Goal: Information Seeking & Learning: Learn about a topic

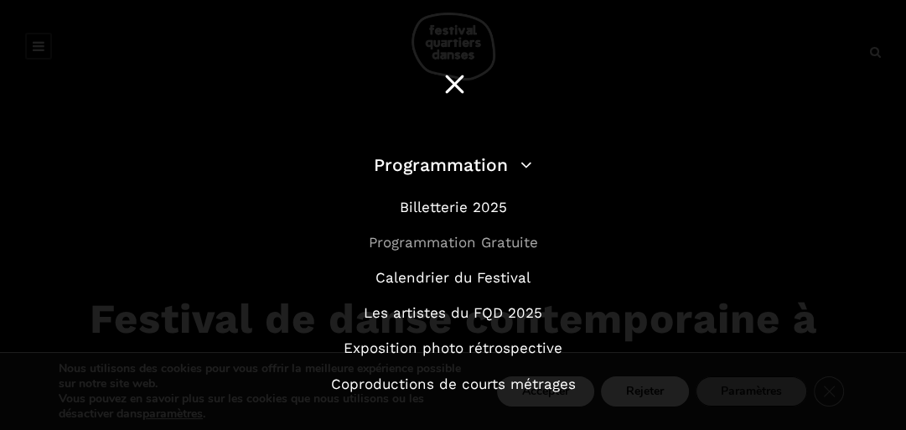
click at [434, 241] on link "Programmation Gratuite" at bounding box center [453, 242] width 169 height 17
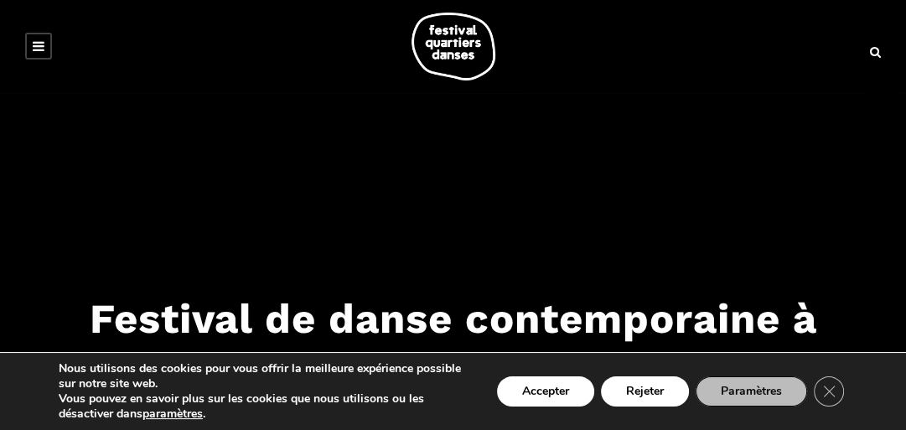
drag, startPoint x: 655, startPoint y: 385, endPoint x: 664, endPoint y: 372, distance: 16.3
click at [658, 383] on button "Rejeter" at bounding box center [645, 391] width 88 height 30
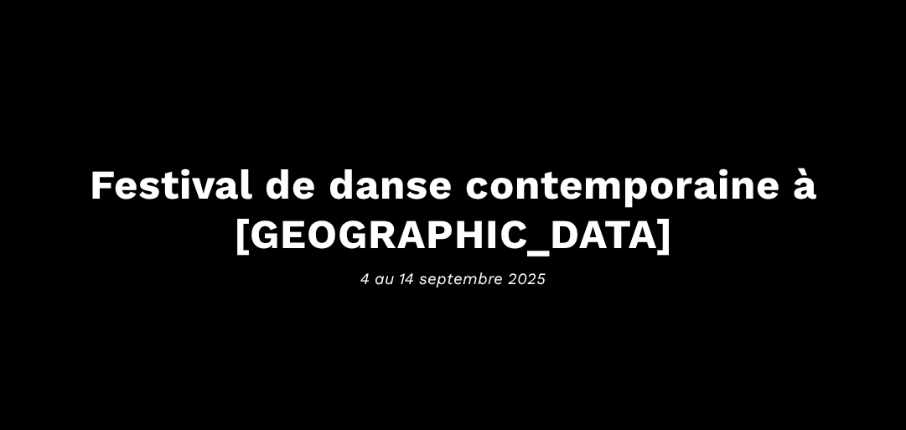
scroll to position [268, 0]
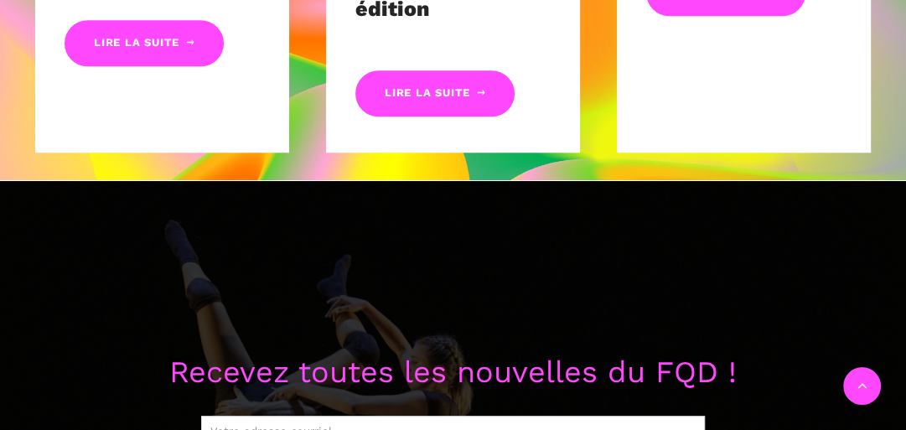
scroll to position [1005, 0]
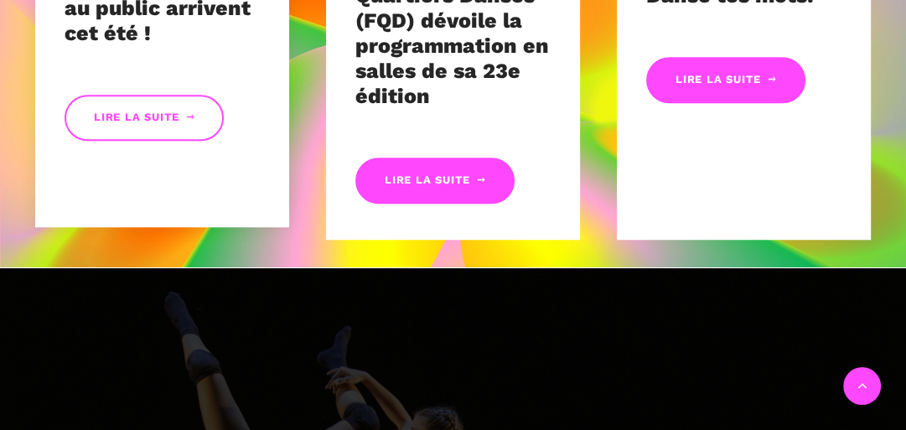
drag, startPoint x: 127, startPoint y: 122, endPoint x: 178, endPoint y: 131, distance: 51.8
click at [127, 122] on link "Lire la suite" at bounding box center [144, 118] width 159 height 46
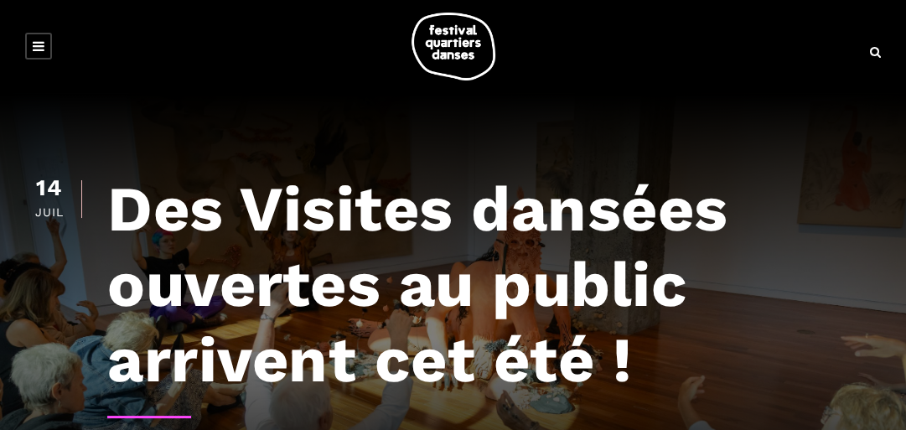
click at [37, 44] on icon at bounding box center [39, 45] width 12 height 13
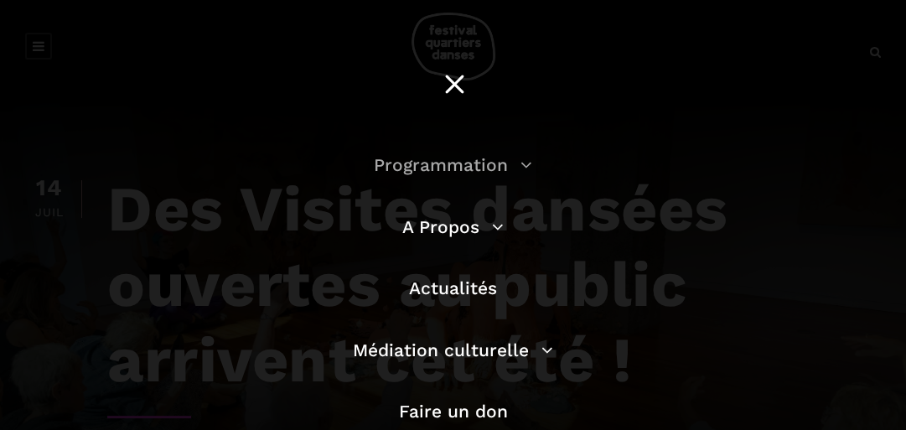
click at [511, 166] on link "Programmation" at bounding box center [453, 164] width 158 height 21
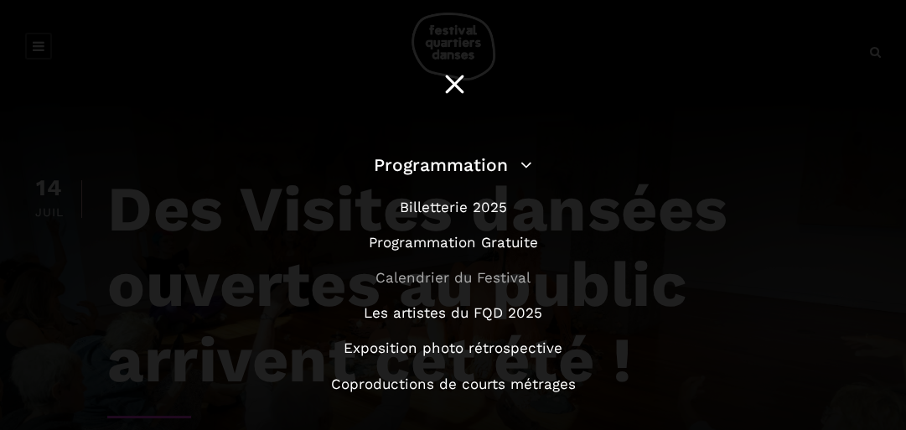
click at [473, 281] on link "Calendrier du Festival" at bounding box center [452, 277] width 155 height 17
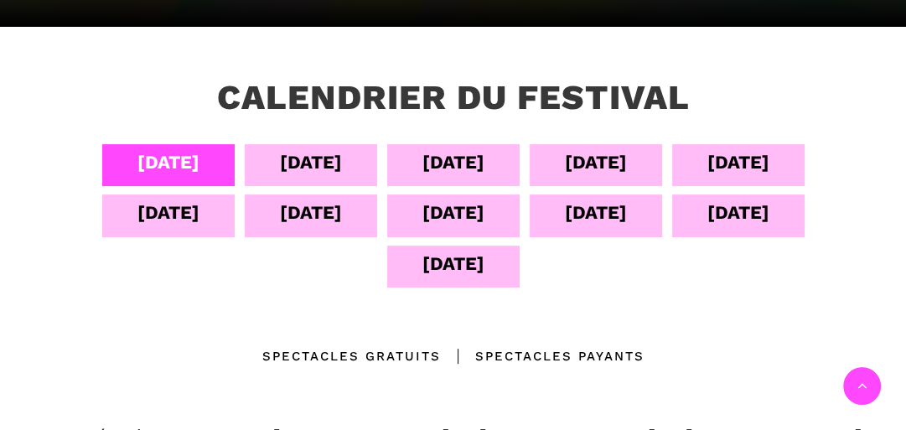
scroll to position [402, 0]
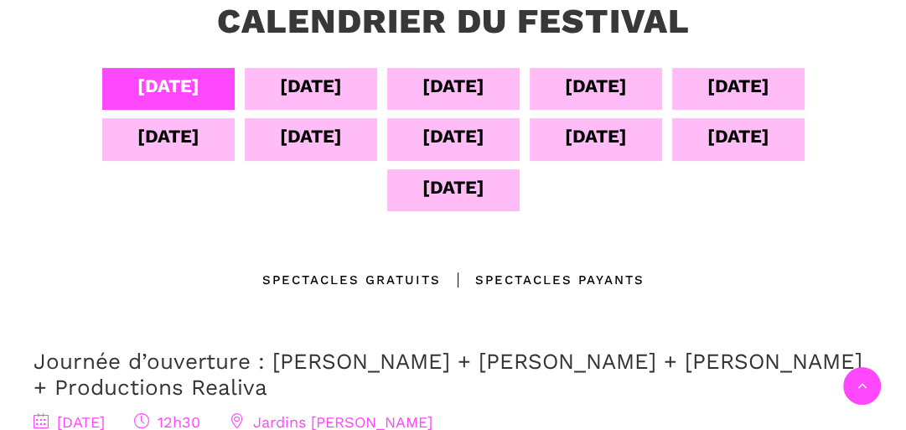
click at [359, 278] on div "Spectacles gratuits" at bounding box center [351, 280] width 178 height 20
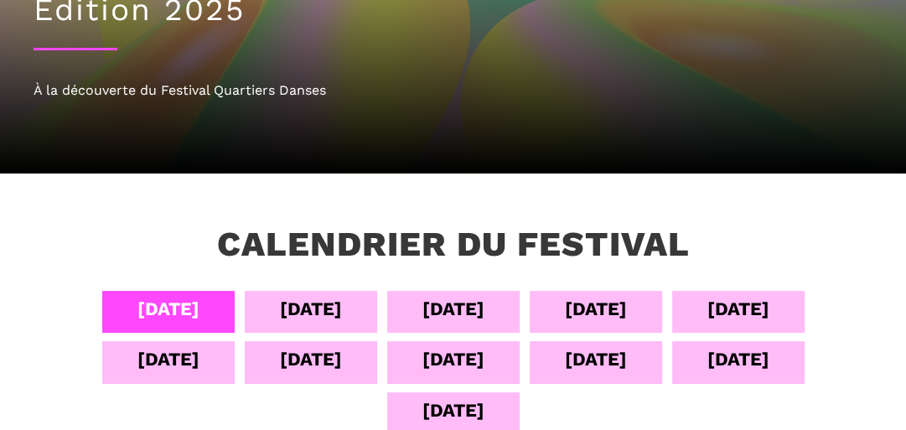
scroll to position [335, 0]
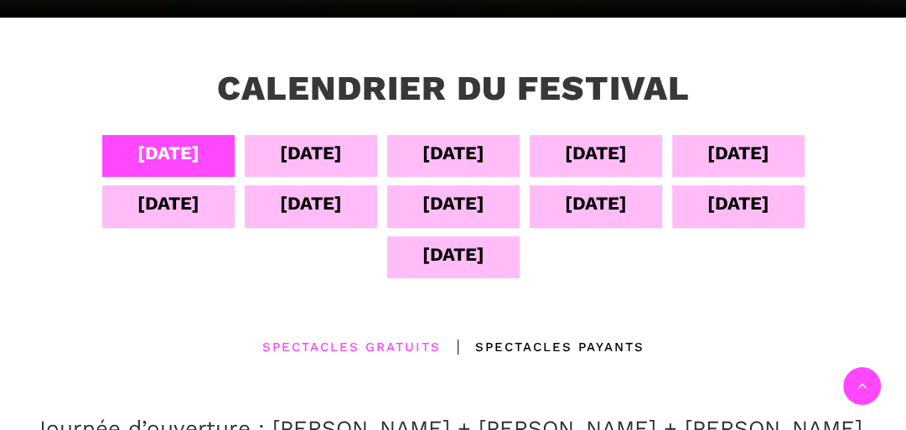
click at [317, 144] on div "05 sept" at bounding box center [311, 152] width 62 height 29
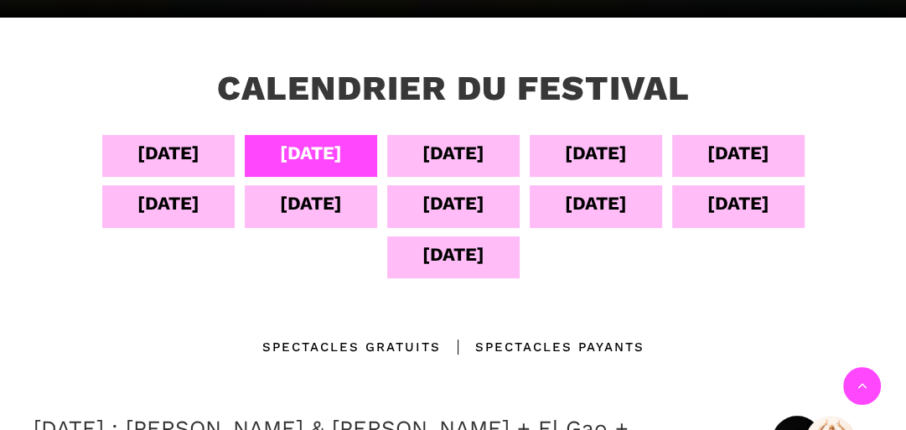
click at [364, 345] on div "Spectacles gratuits" at bounding box center [351, 347] width 178 height 20
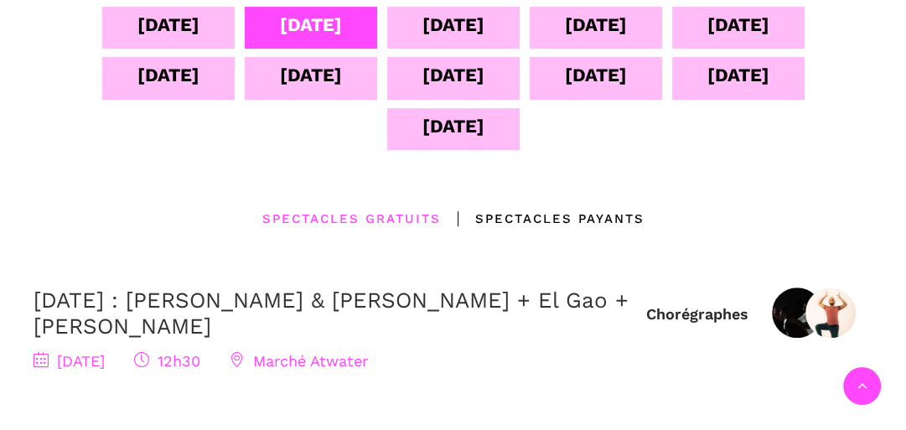
scroll to position [469, 0]
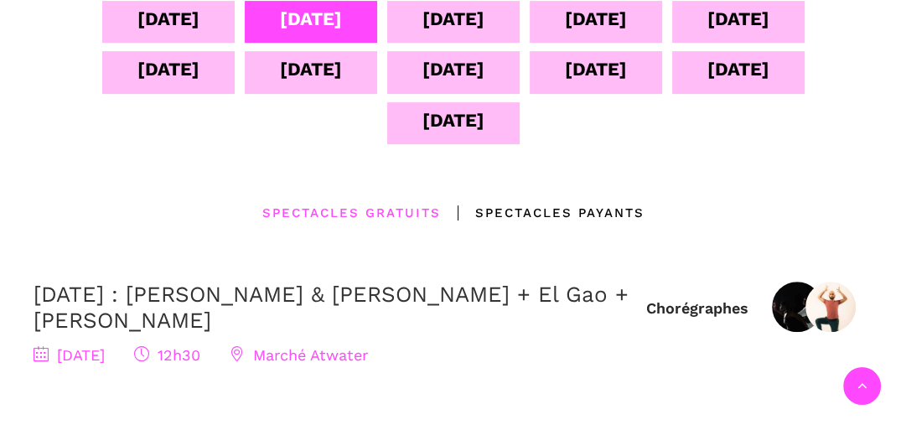
click at [479, 26] on div "06 sept" at bounding box center [453, 18] width 62 height 29
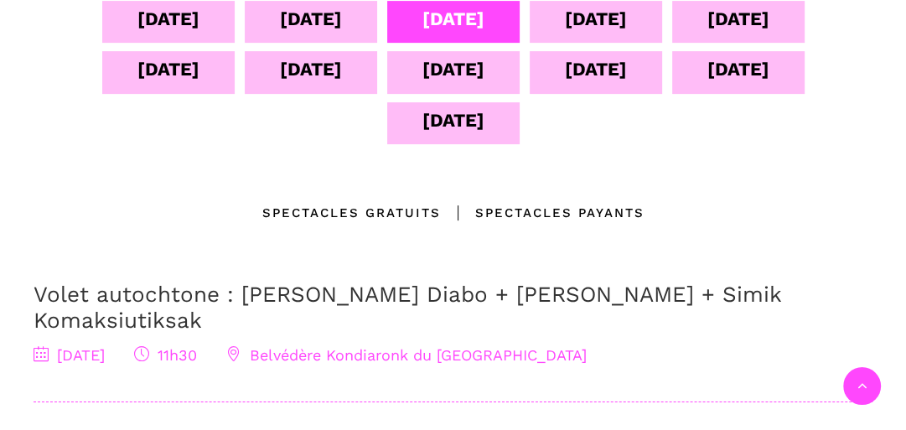
click at [586, 34] on div "07 sept" at bounding box center [595, 22] width 132 height 42
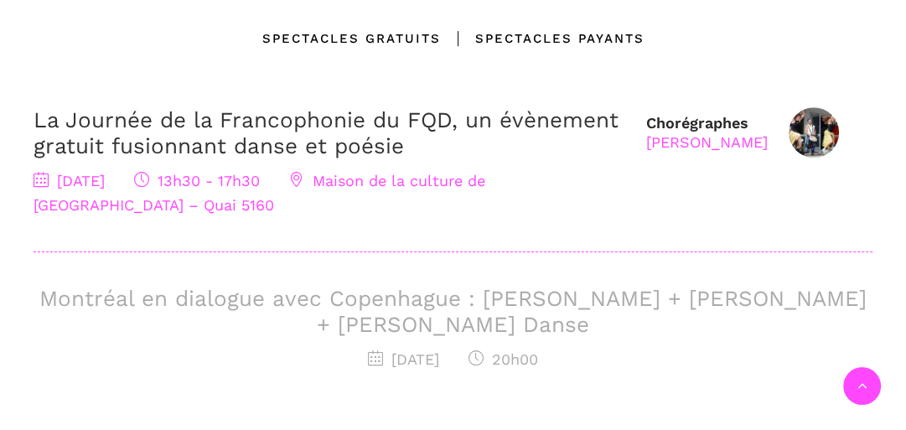
scroll to position [670, 0]
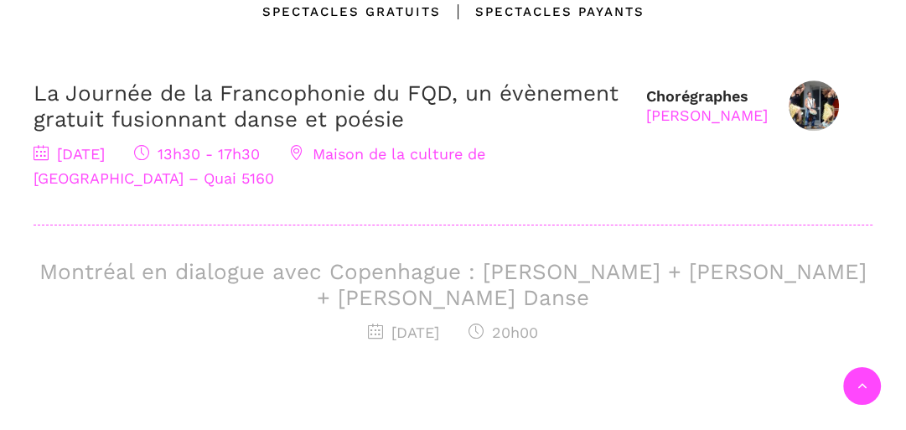
click at [693, 116] on div "Taafé Fanga" at bounding box center [706, 115] width 121 height 19
click at [221, 102] on link "La Journée de la Francophonie du FQD, un évènement gratuit fusionnant danse et …" at bounding box center [326, 105] width 585 height 51
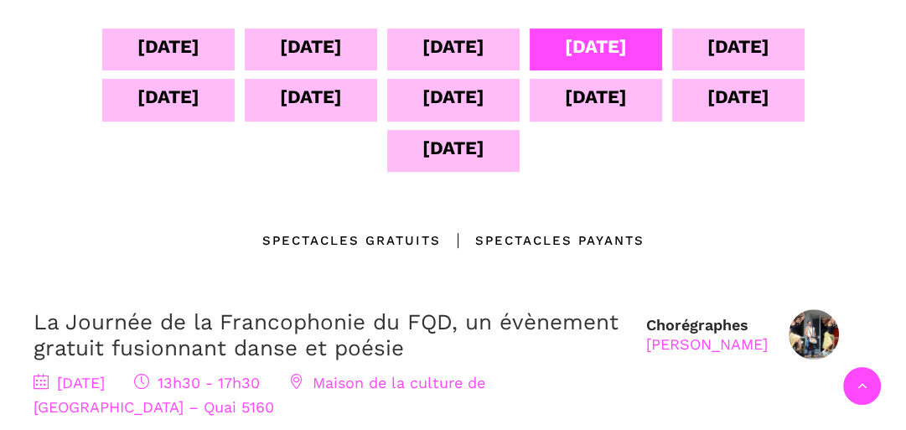
scroll to position [402, 0]
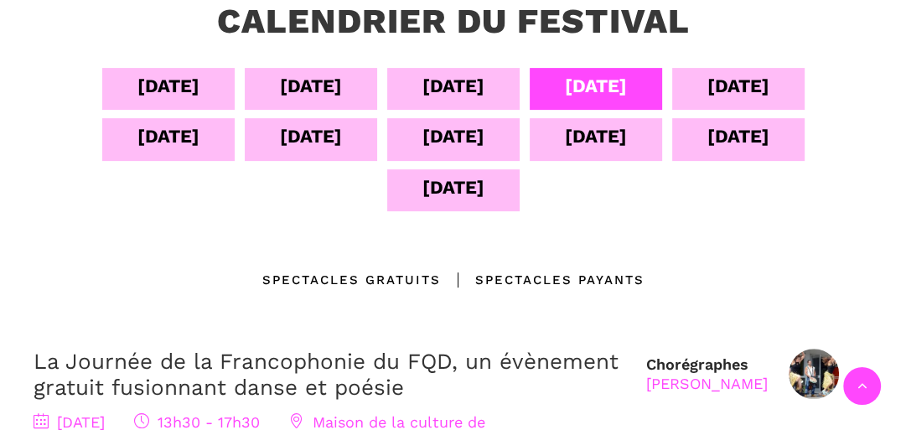
click at [769, 90] on div "08 sept" at bounding box center [738, 85] width 62 height 29
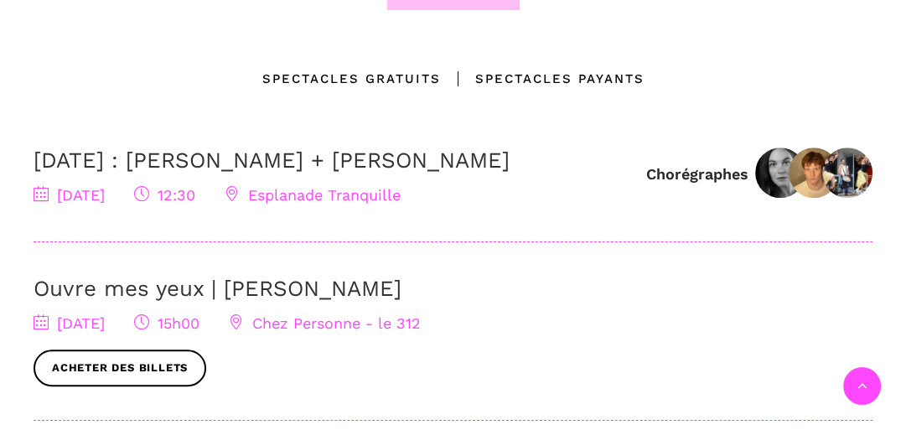
scroll to position [268, 0]
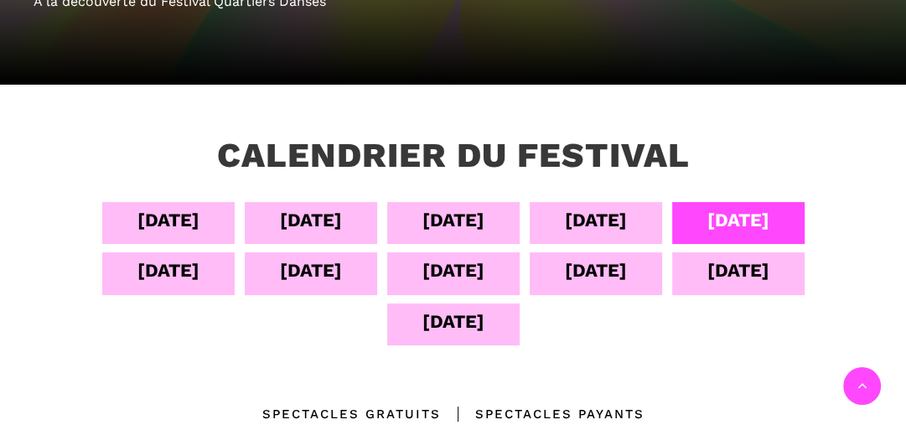
click at [586, 315] on div "04 sept 05 sept 06 sept 07 sept 08 sept 09 sept 10 sept 11 sept 12 sept 13 sept…" at bounding box center [453, 278] width 839 height 152
click at [712, 274] on div "13 sept" at bounding box center [738, 270] width 62 height 29
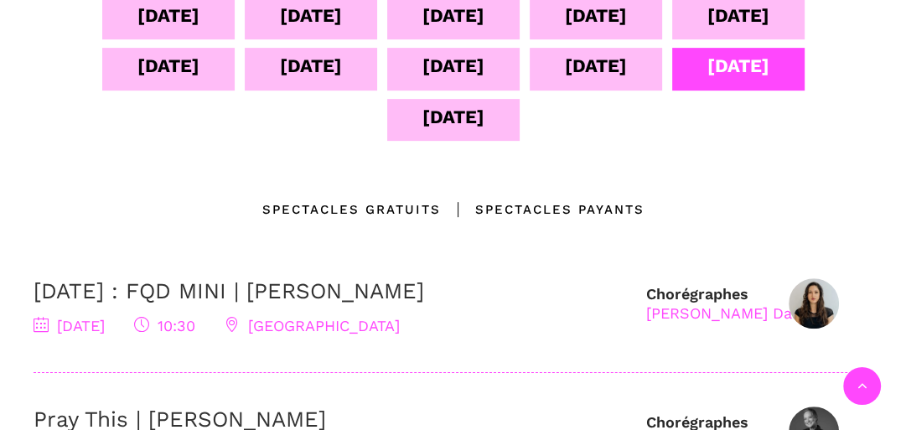
scroll to position [469, 0]
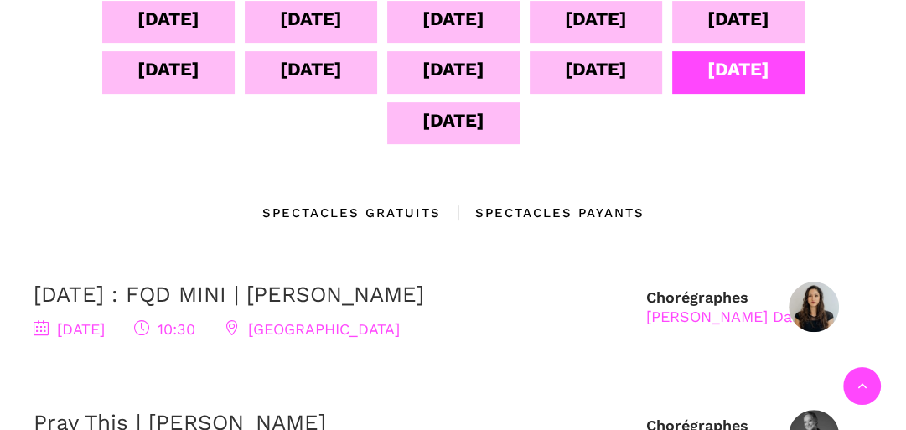
click at [465, 130] on div "14 sept" at bounding box center [453, 120] width 62 height 29
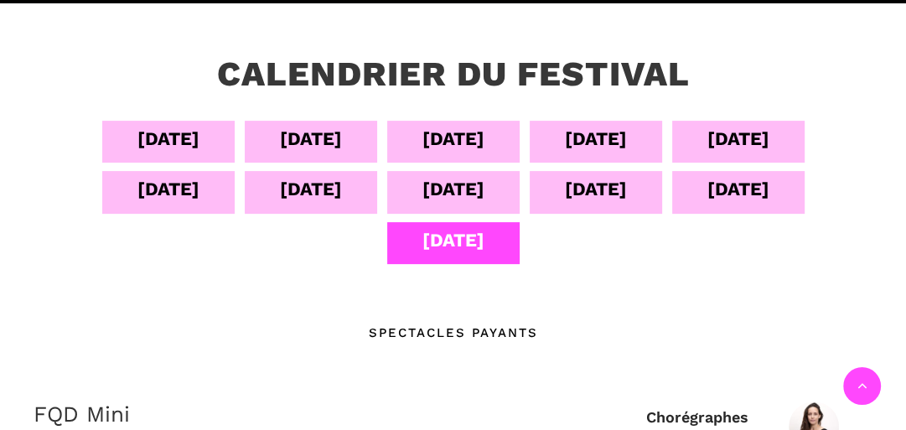
scroll to position [335, 0]
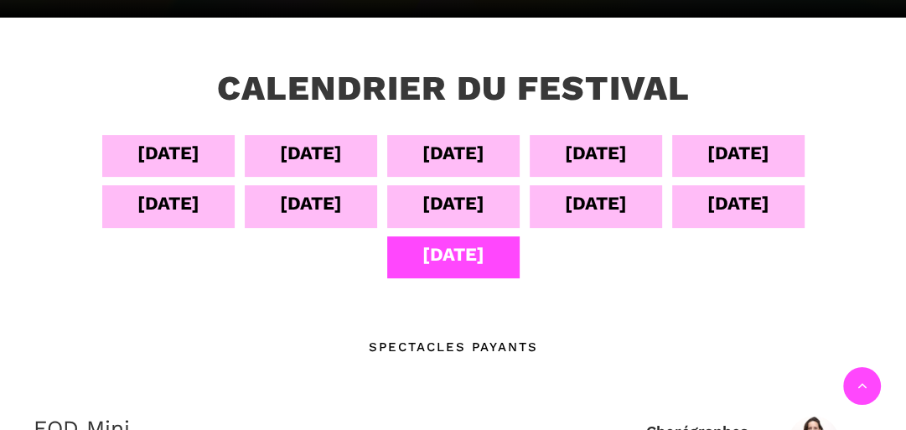
click at [620, 160] on div "07 sept" at bounding box center [596, 152] width 62 height 29
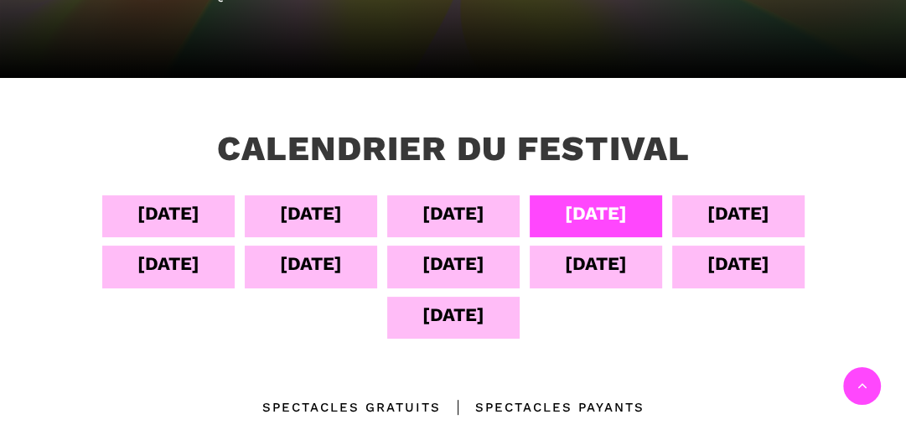
scroll to position [268, 0]
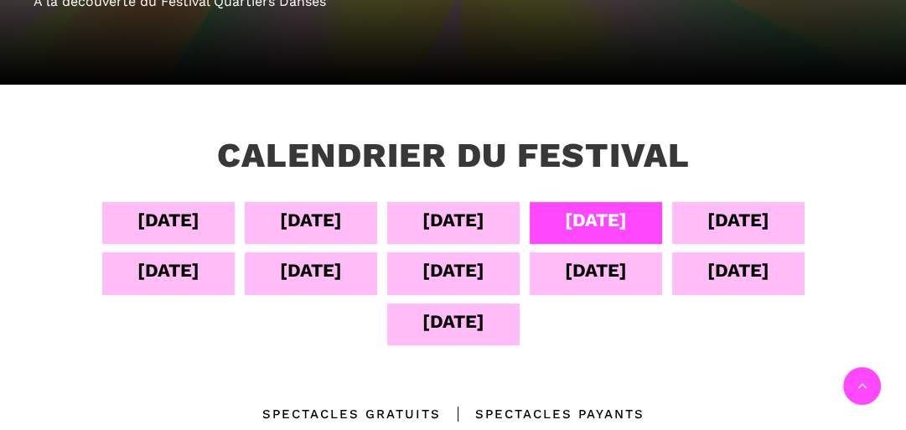
click at [735, 216] on div "08 sept" at bounding box center [738, 219] width 62 height 29
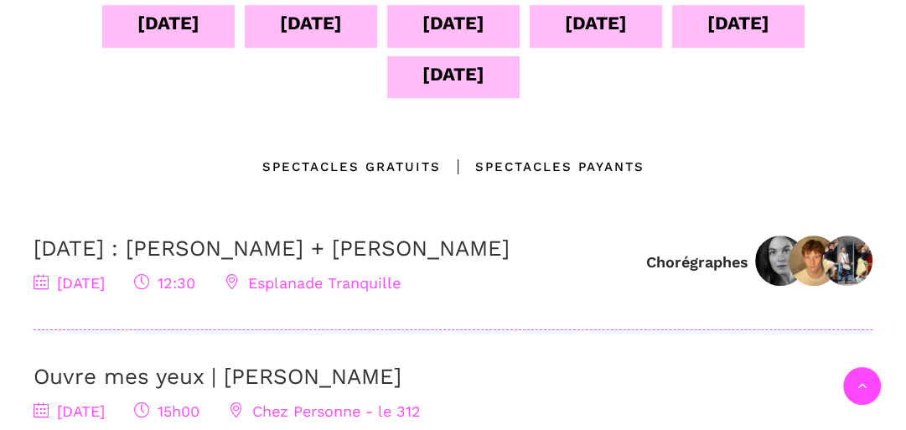
scroll to position [536, 0]
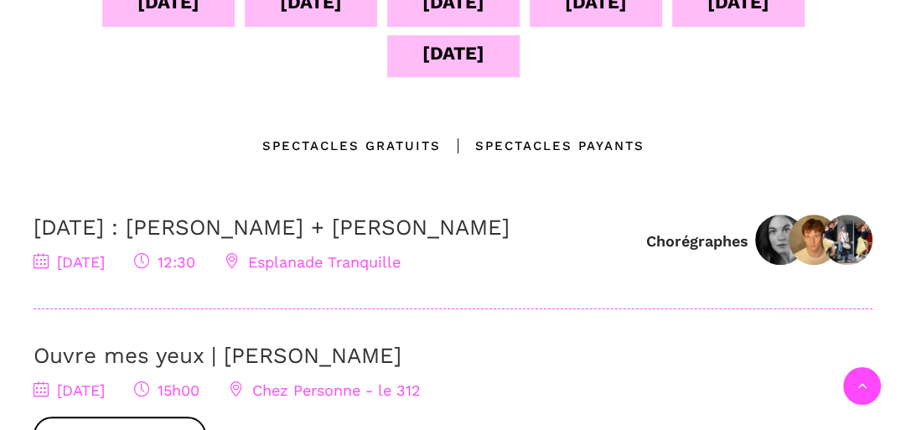
click at [150, 238] on link "8 septembre : Linus Jansner + Rebecca Margolick" at bounding box center [272, 226] width 476 height 25
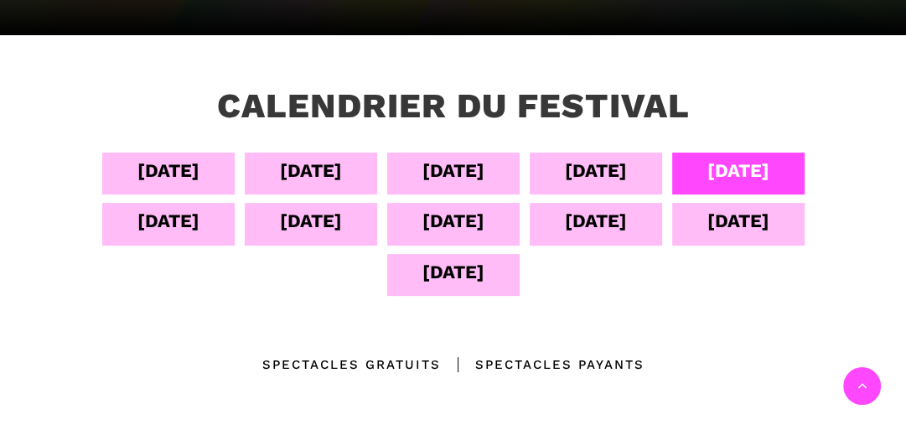
scroll to position [268, 0]
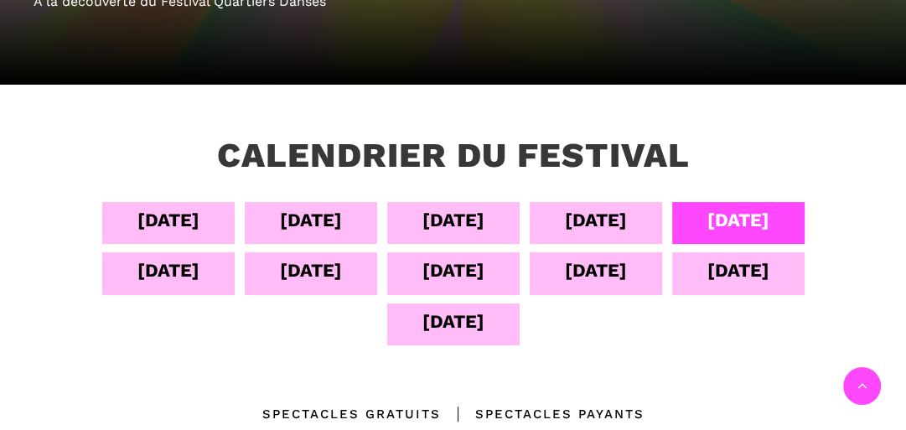
click at [473, 222] on div "06 sept" at bounding box center [453, 219] width 62 height 29
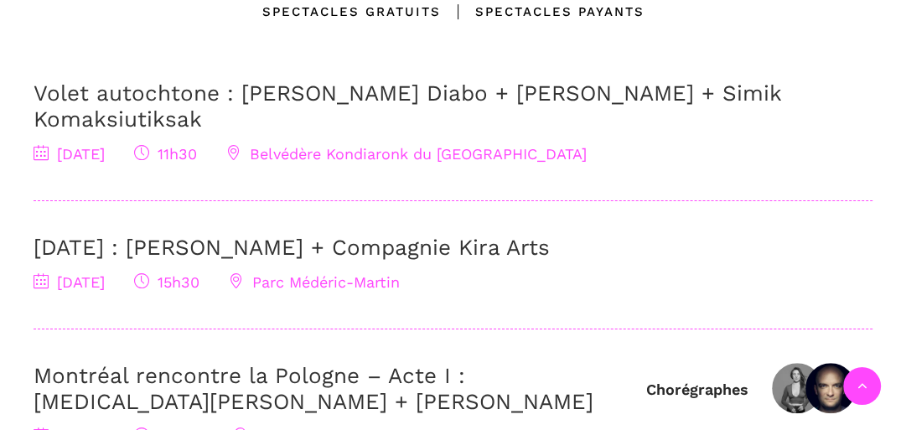
scroll to position [670, 0]
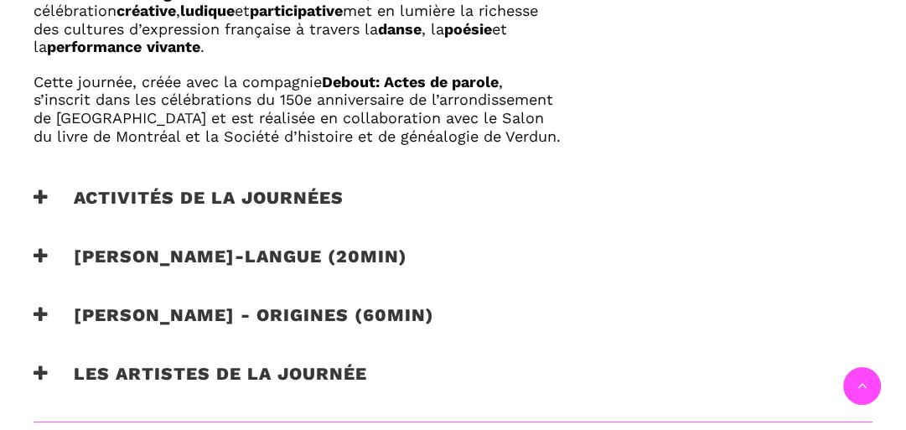
scroll to position [1072, 0]
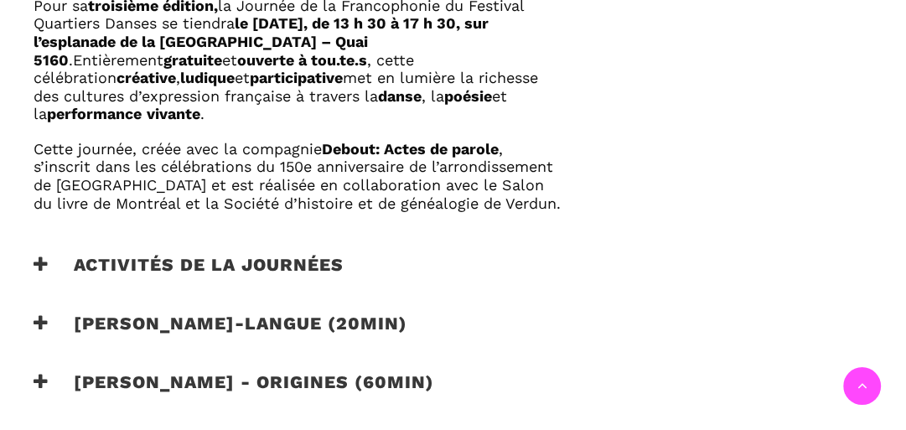
click at [282, 254] on h3 "Activités de la journées" at bounding box center [189, 275] width 310 height 42
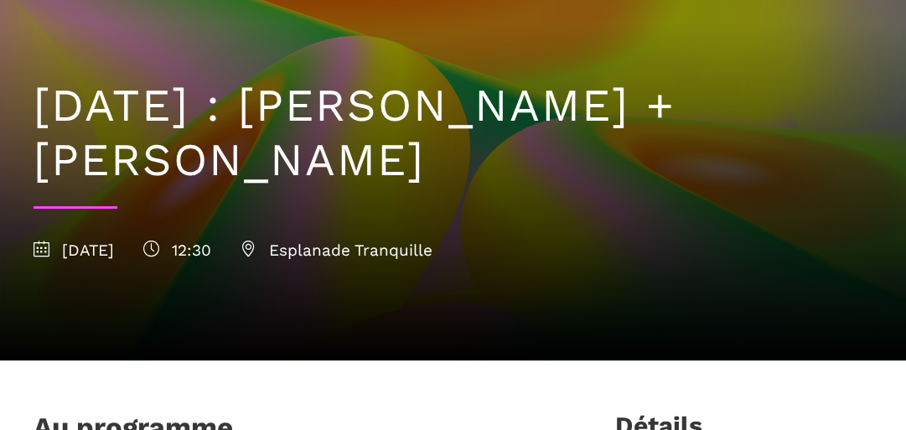
scroll to position [134, 0]
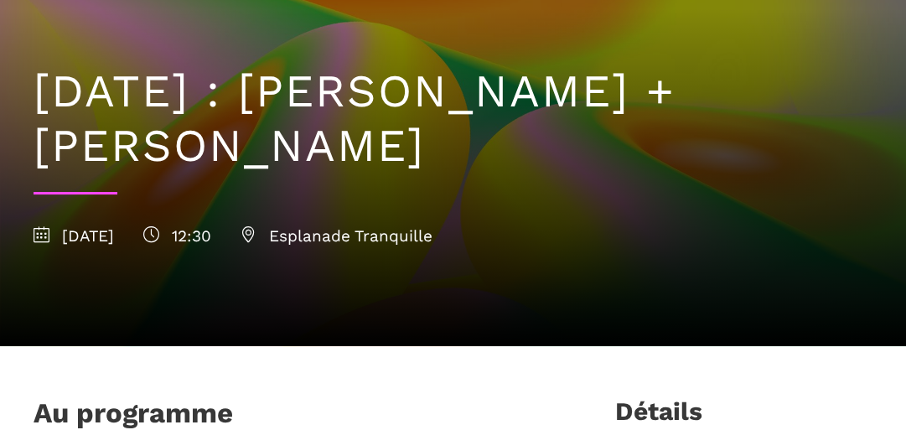
click at [39, 236] on icon at bounding box center [42, 234] width 16 height 16
drag, startPoint x: 409, startPoint y: 393, endPoint x: 401, endPoint y: 375, distance: 19.1
